Goal: Check status

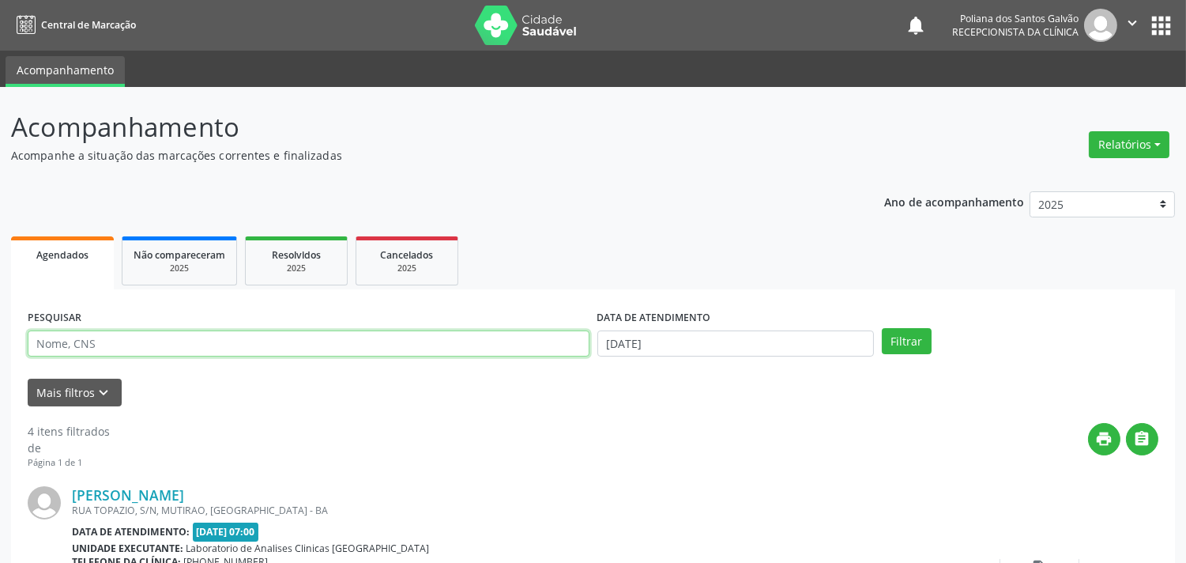
click at [225, 344] on input "text" at bounding box center [309, 343] width 562 height 27
type input "[PERSON_NAME]"
click at [882, 328] on button "Filtrar" at bounding box center [907, 341] width 50 height 27
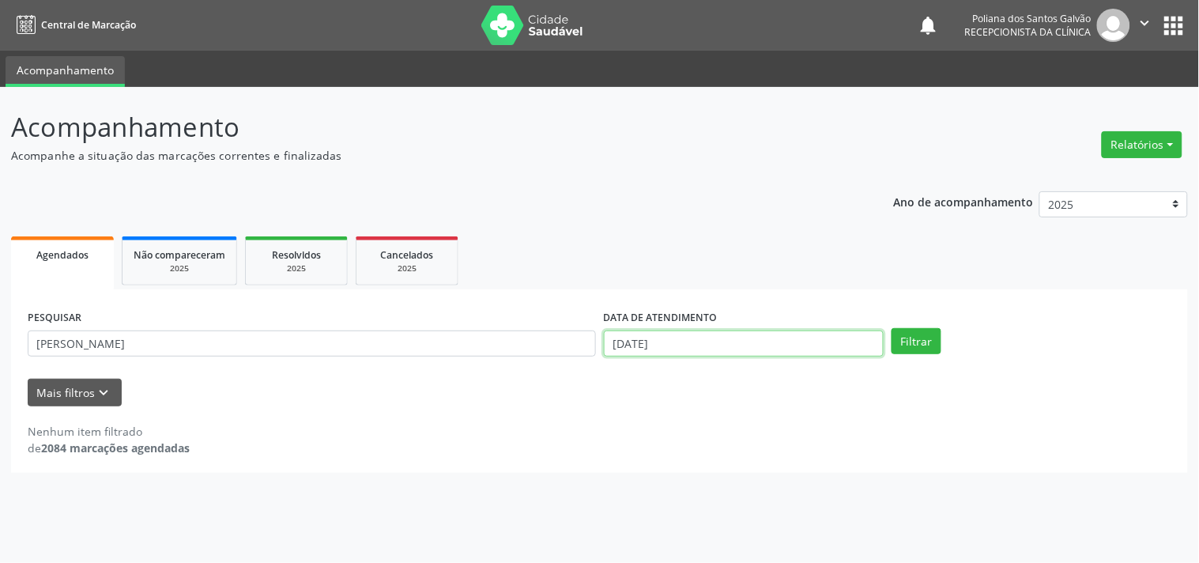
click at [715, 345] on input "[DATE]" at bounding box center [744, 343] width 280 height 27
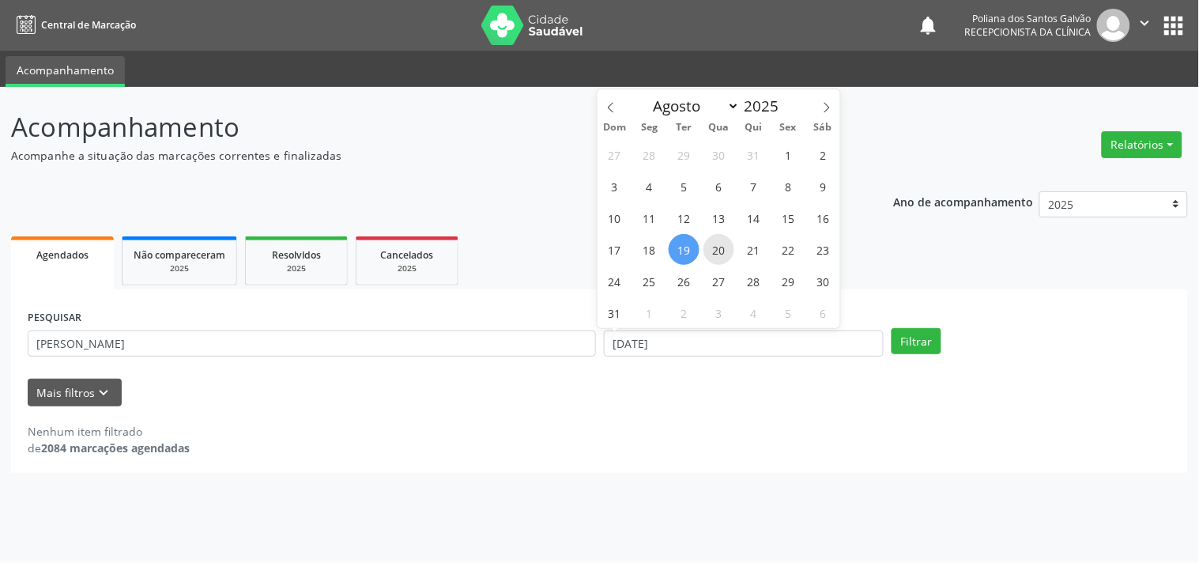
click at [725, 240] on span "20" at bounding box center [718, 249] width 31 height 31
type input "[DATE]"
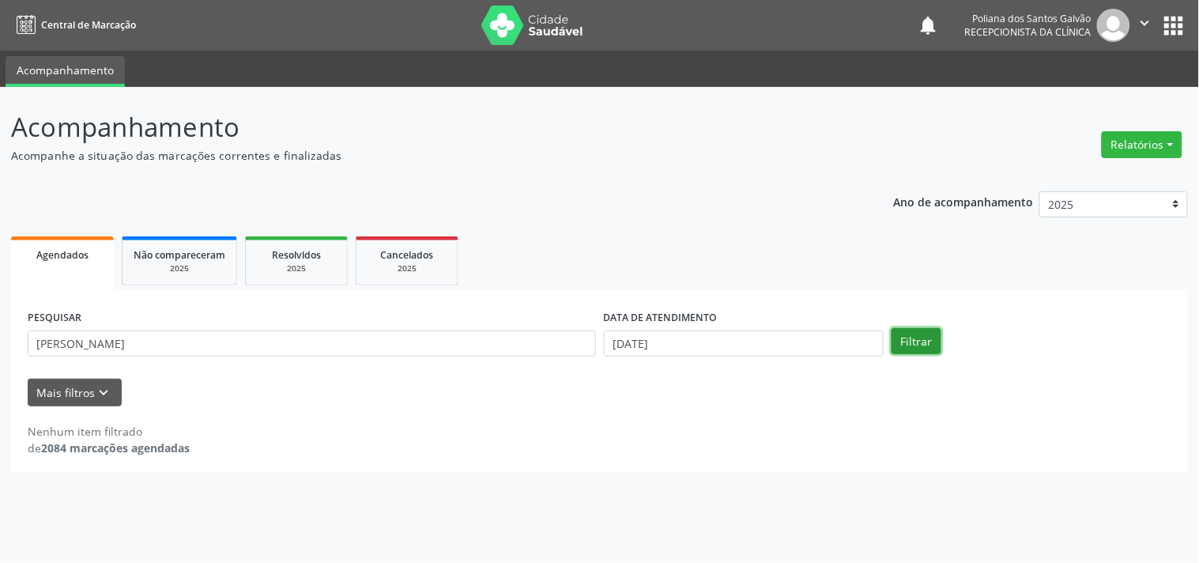
click at [926, 345] on button "Filtrar" at bounding box center [917, 341] width 50 height 27
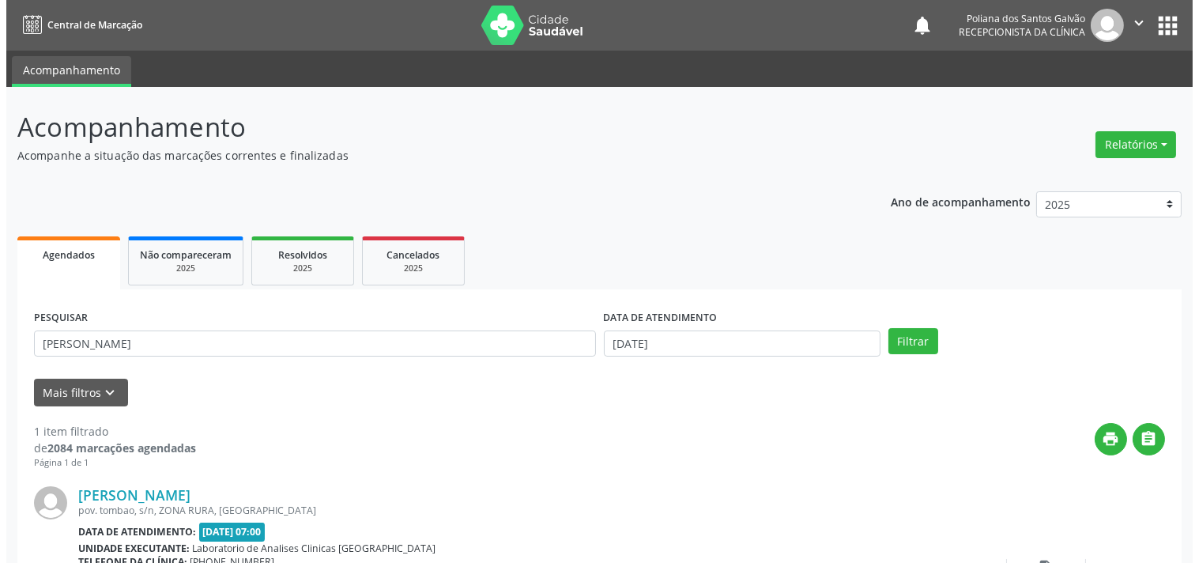
scroll to position [146, 0]
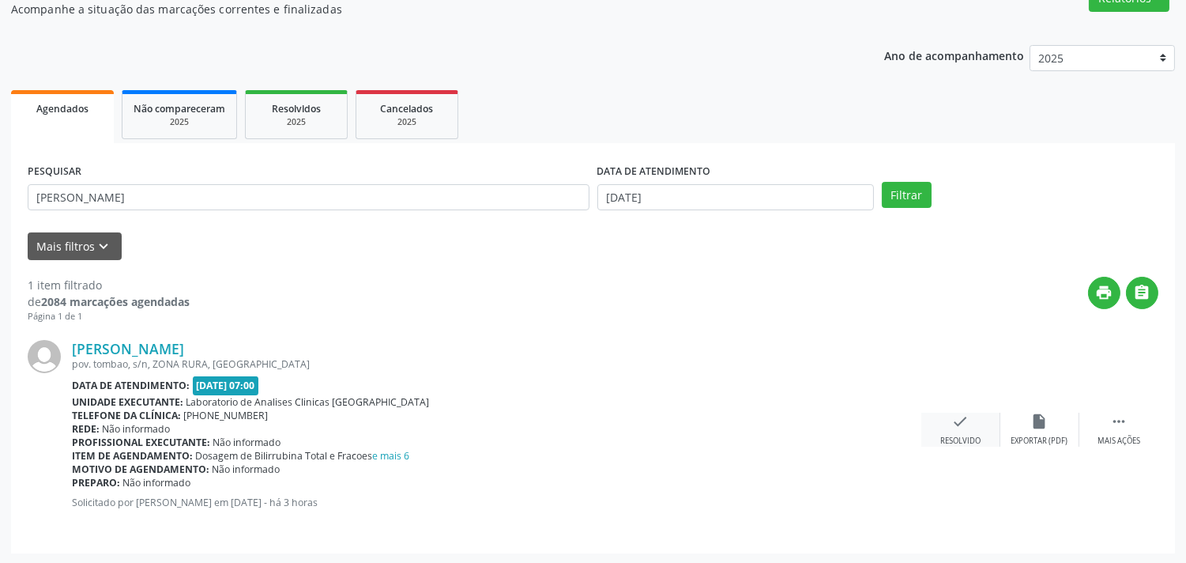
click at [965, 417] on icon "check" at bounding box center [960, 421] width 17 height 17
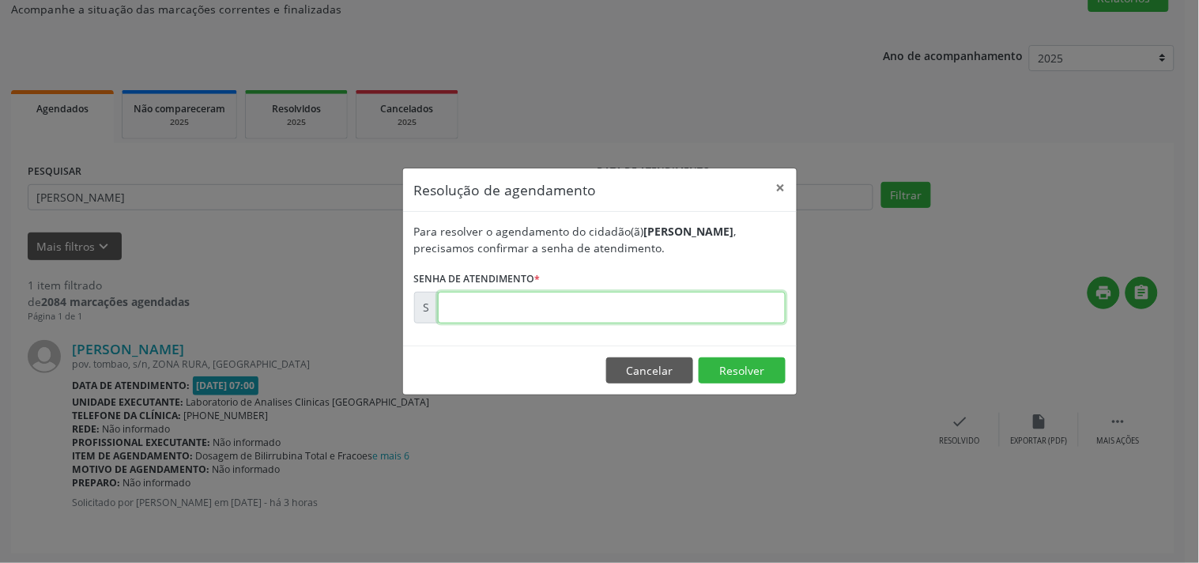
click at [763, 310] on input "text" at bounding box center [612, 308] width 348 height 32
type input "00172461"
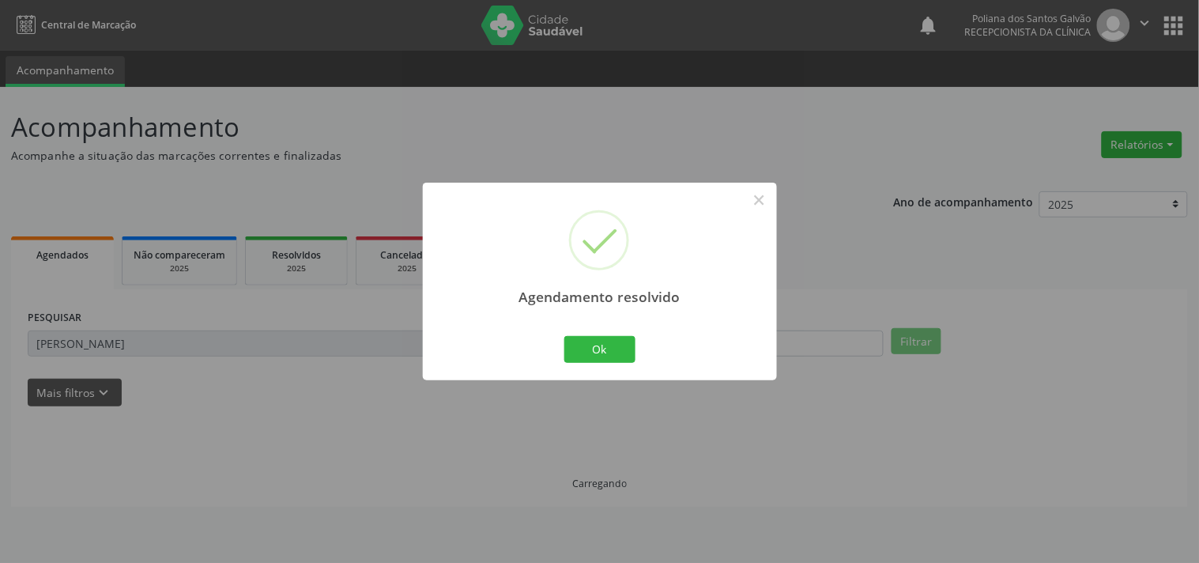
scroll to position [0, 0]
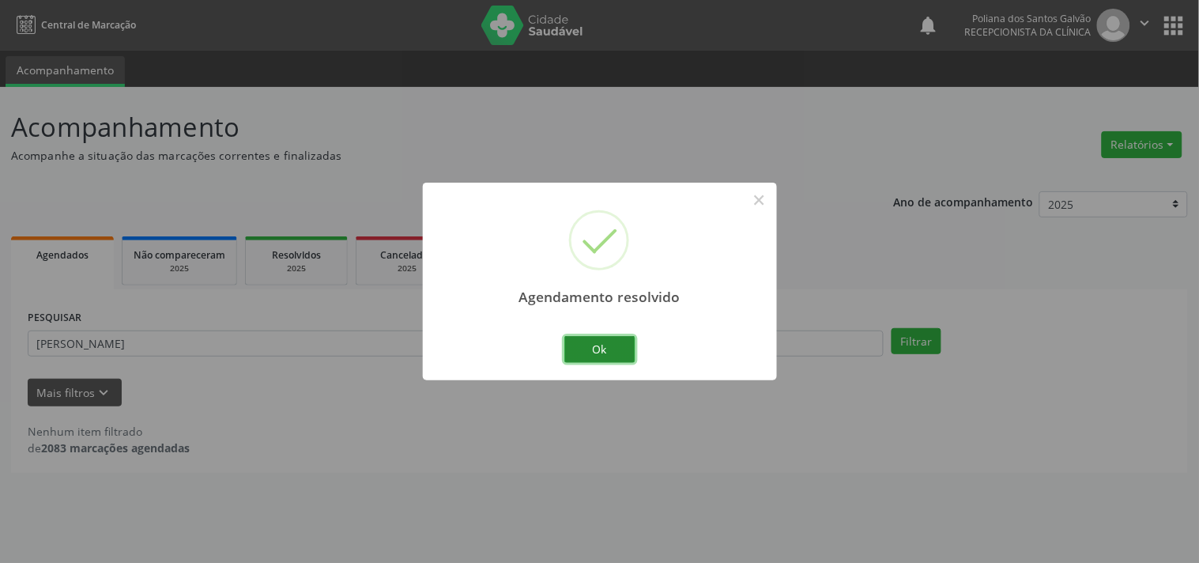
click at [613, 349] on button "Ok" at bounding box center [599, 349] width 71 height 27
